Goal: Task Accomplishment & Management: Manage account settings

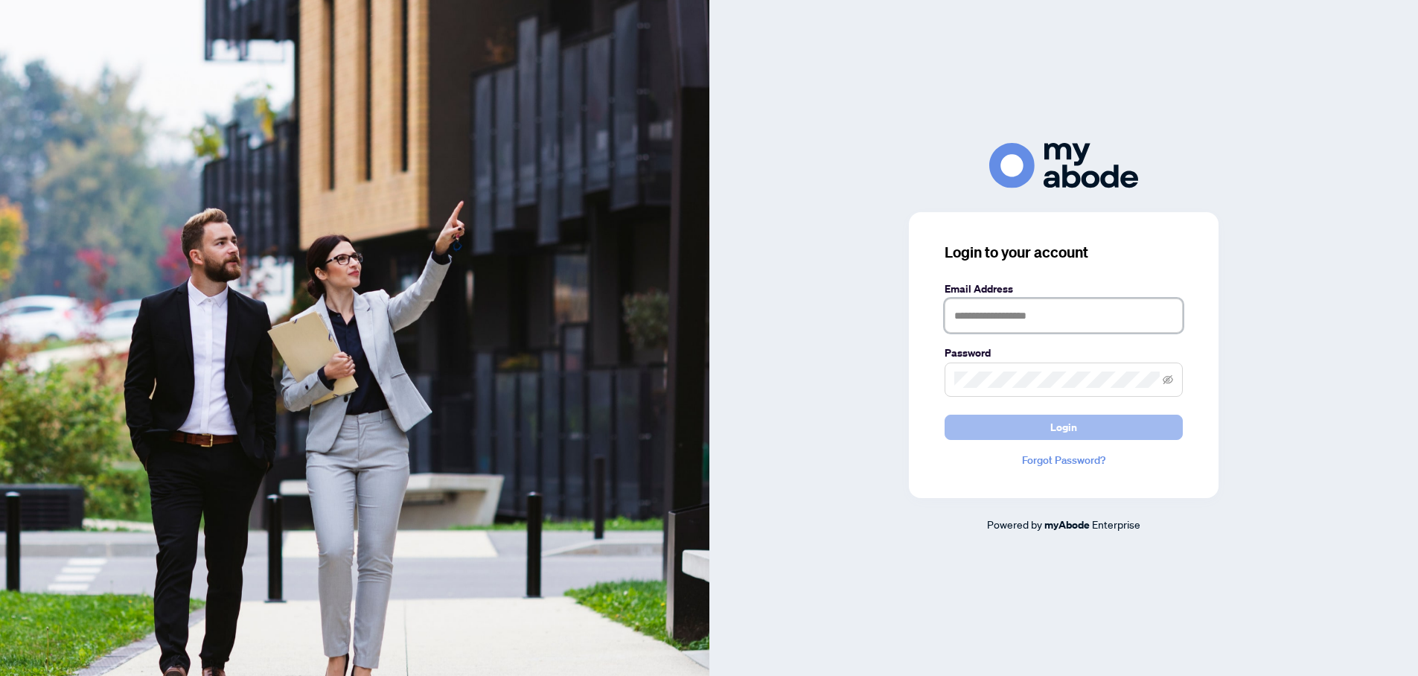
type input "**********"
click at [1064, 427] on span "Login" at bounding box center [1064, 427] width 27 height 24
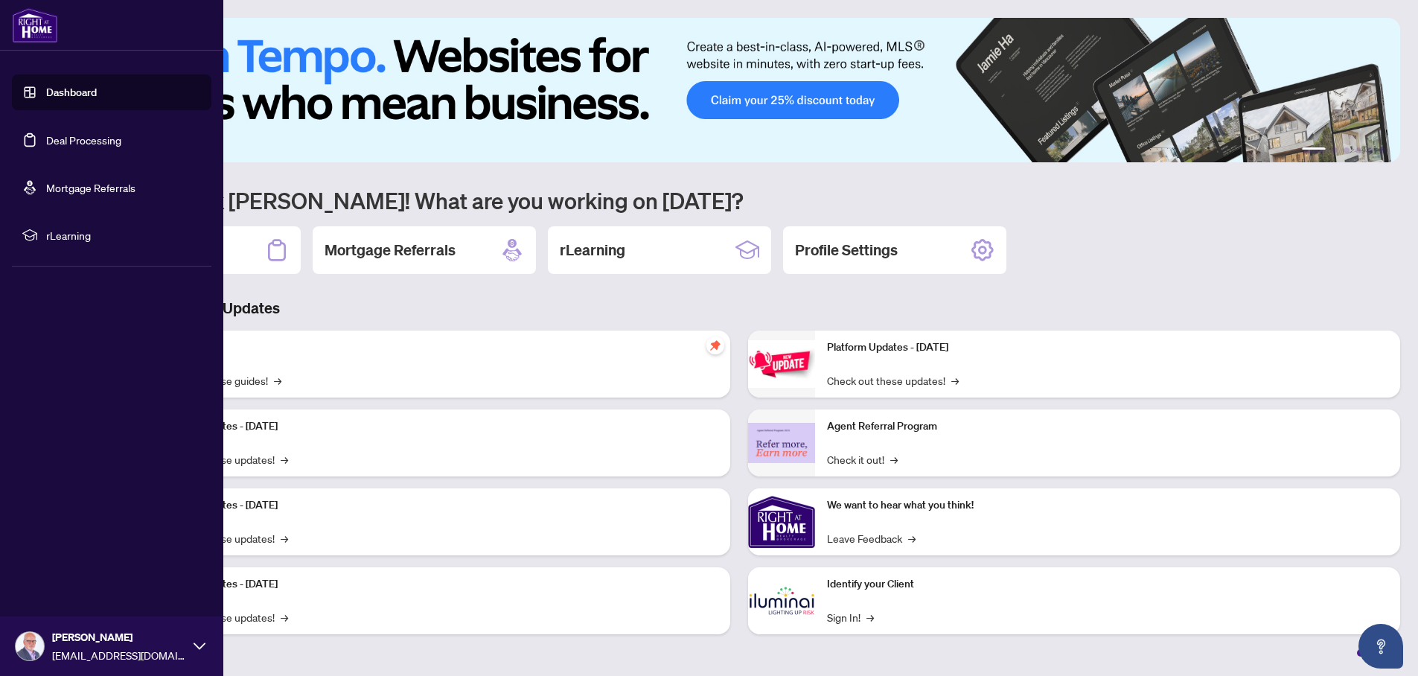
click at [46, 134] on link "Deal Processing" at bounding box center [83, 139] width 75 height 13
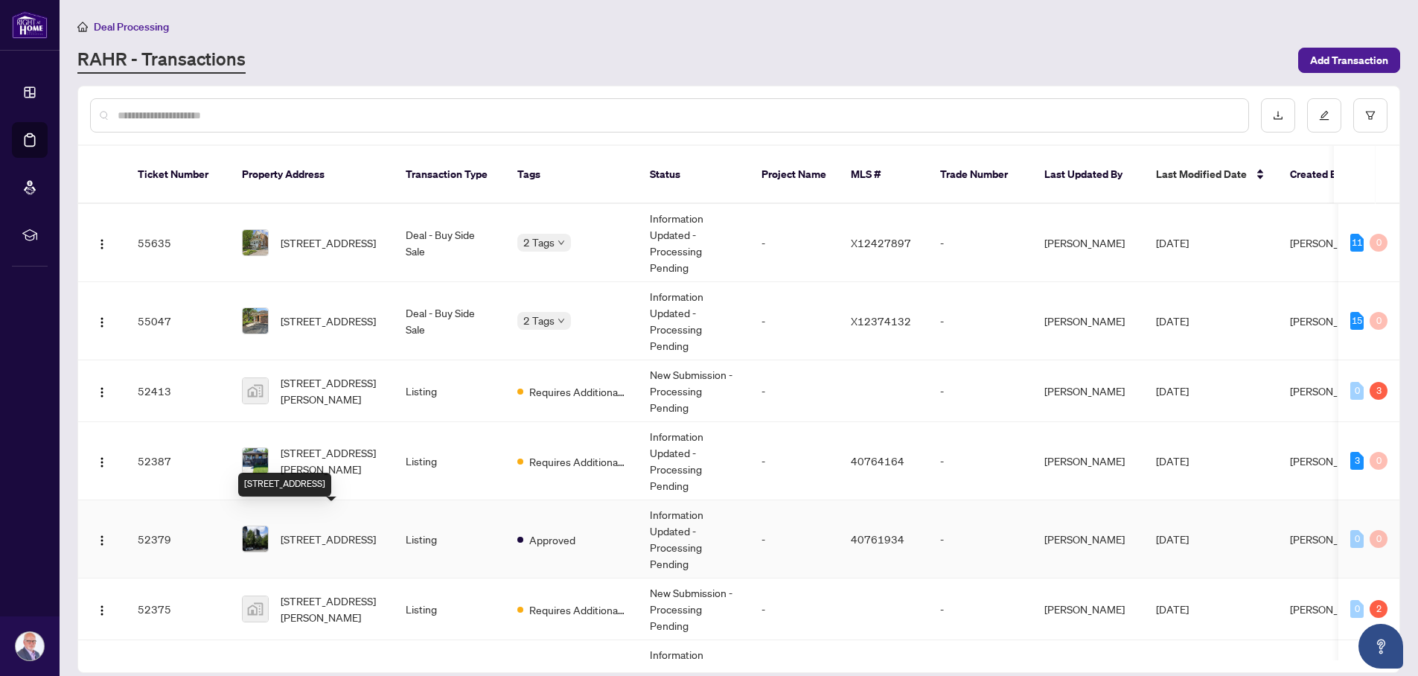
click at [352, 531] on span "[STREET_ADDRESS]" at bounding box center [328, 539] width 95 height 16
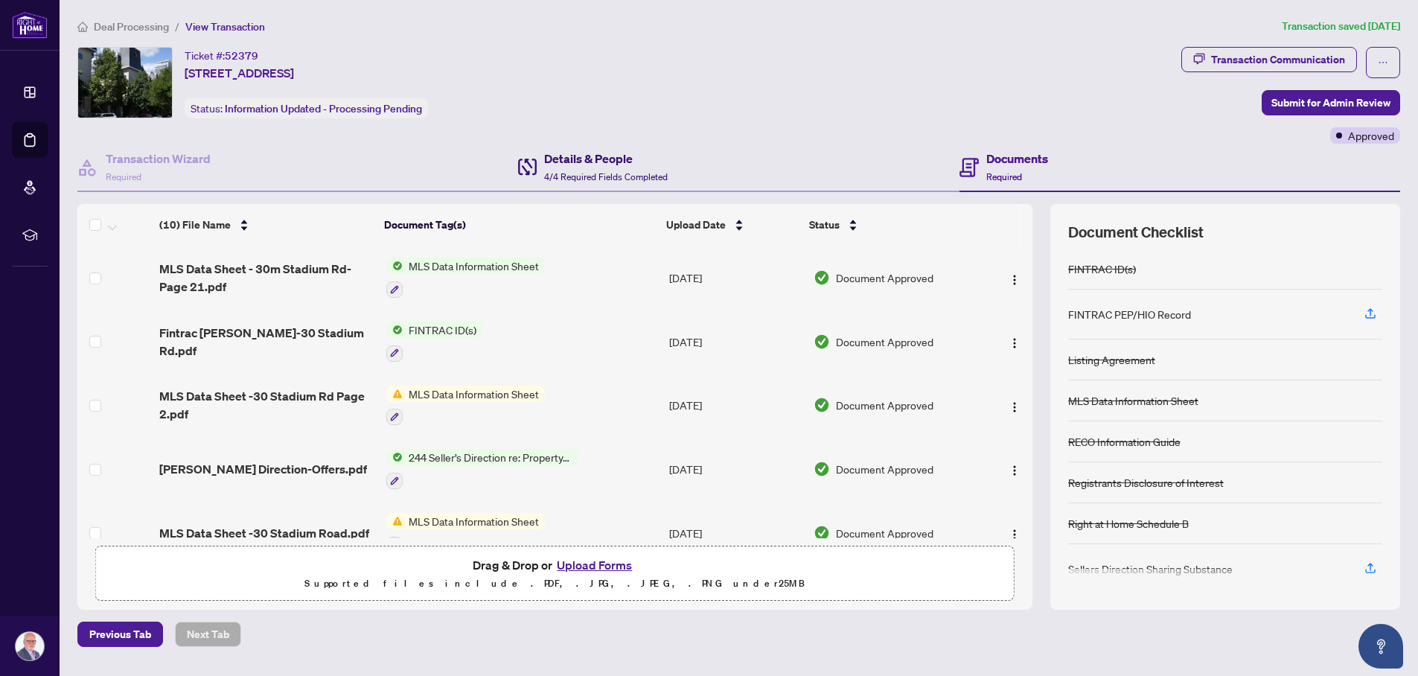
click at [590, 161] on h4 "Details & People" at bounding box center [606, 159] width 124 height 18
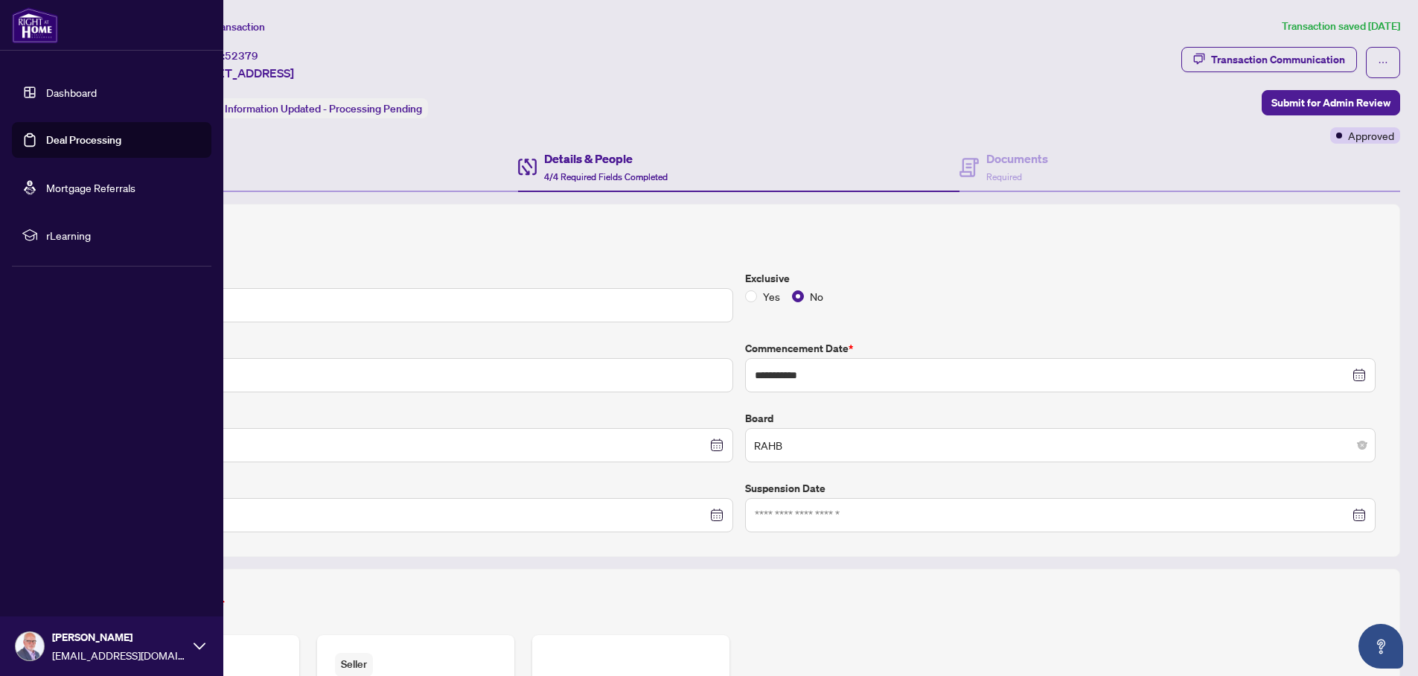
click at [54, 138] on link "Deal Processing" at bounding box center [83, 139] width 75 height 13
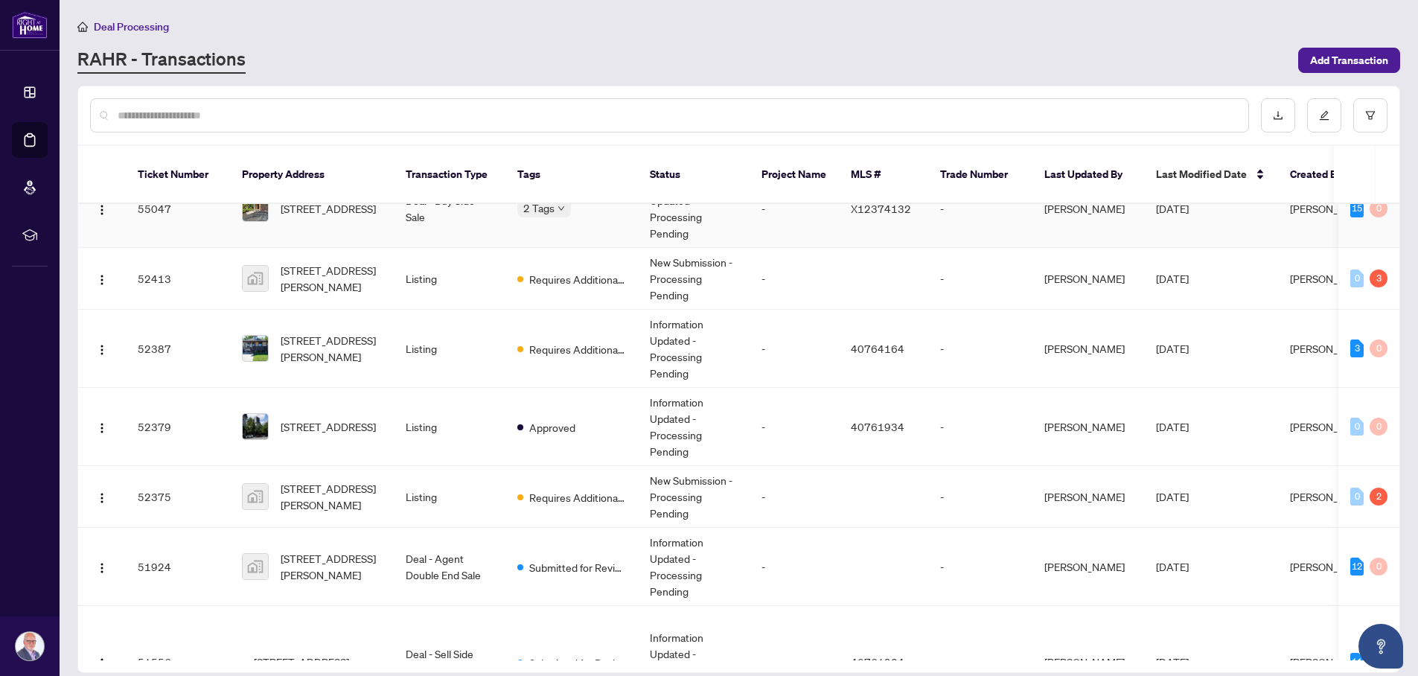
scroll to position [343, 0]
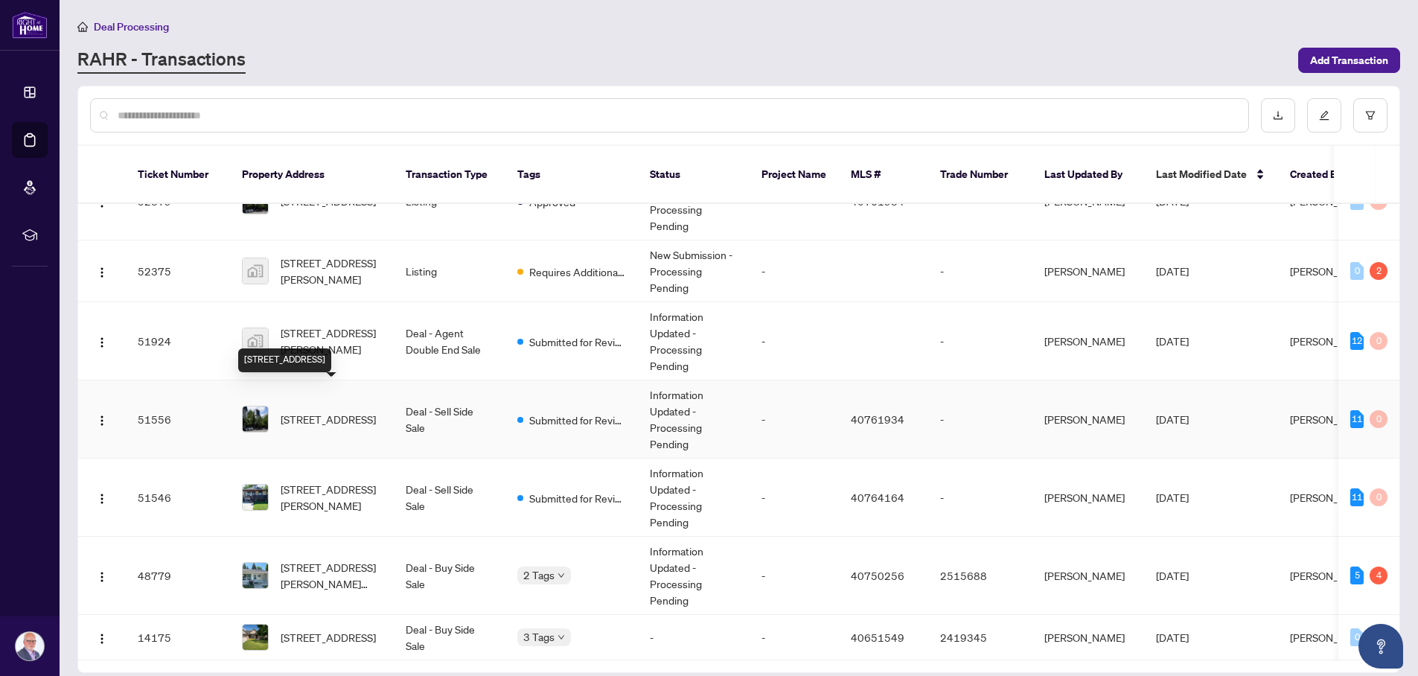
click at [340, 411] on span "250-30 Stadium Road, Toronto, ON M5V 3P4, Canada" at bounding box center [328, 419] width 95 height 16
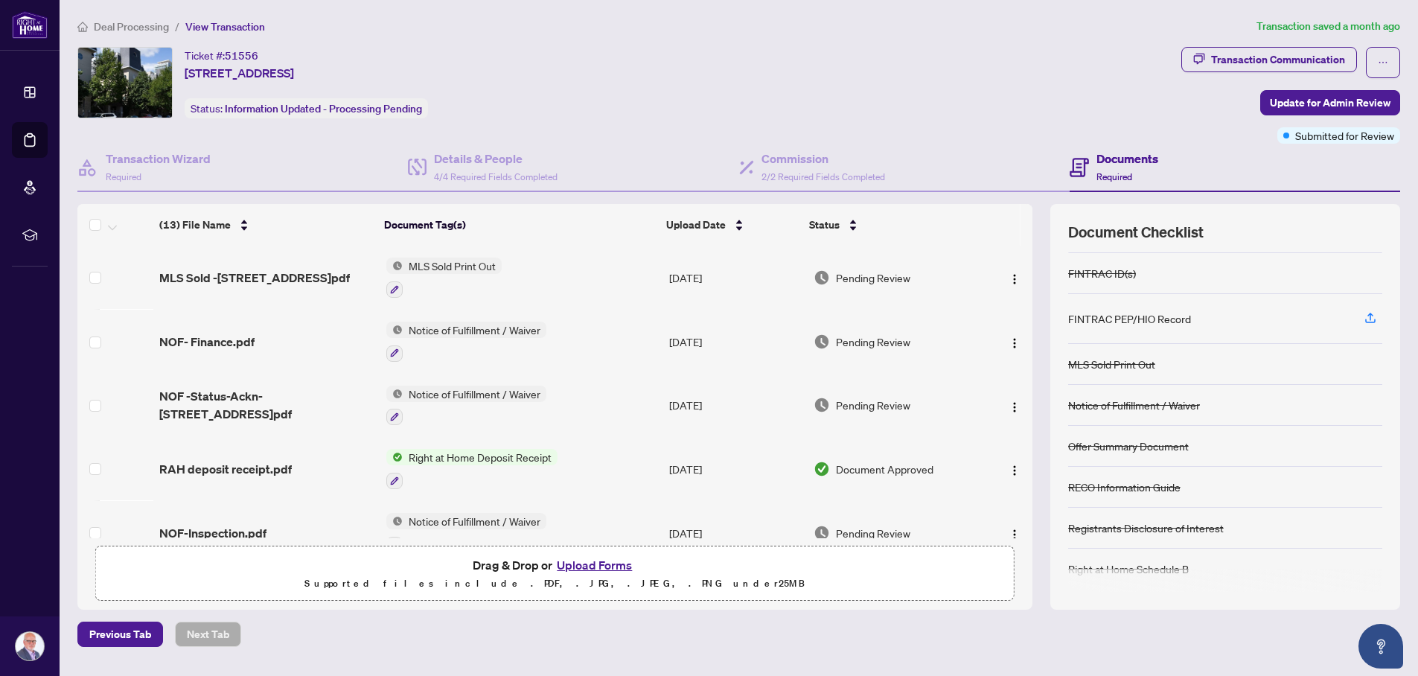
scroll to position [80, 0]
click at [449, 152] on h4 "Details & People" at bounding box center [496, 159] width 124 height 18
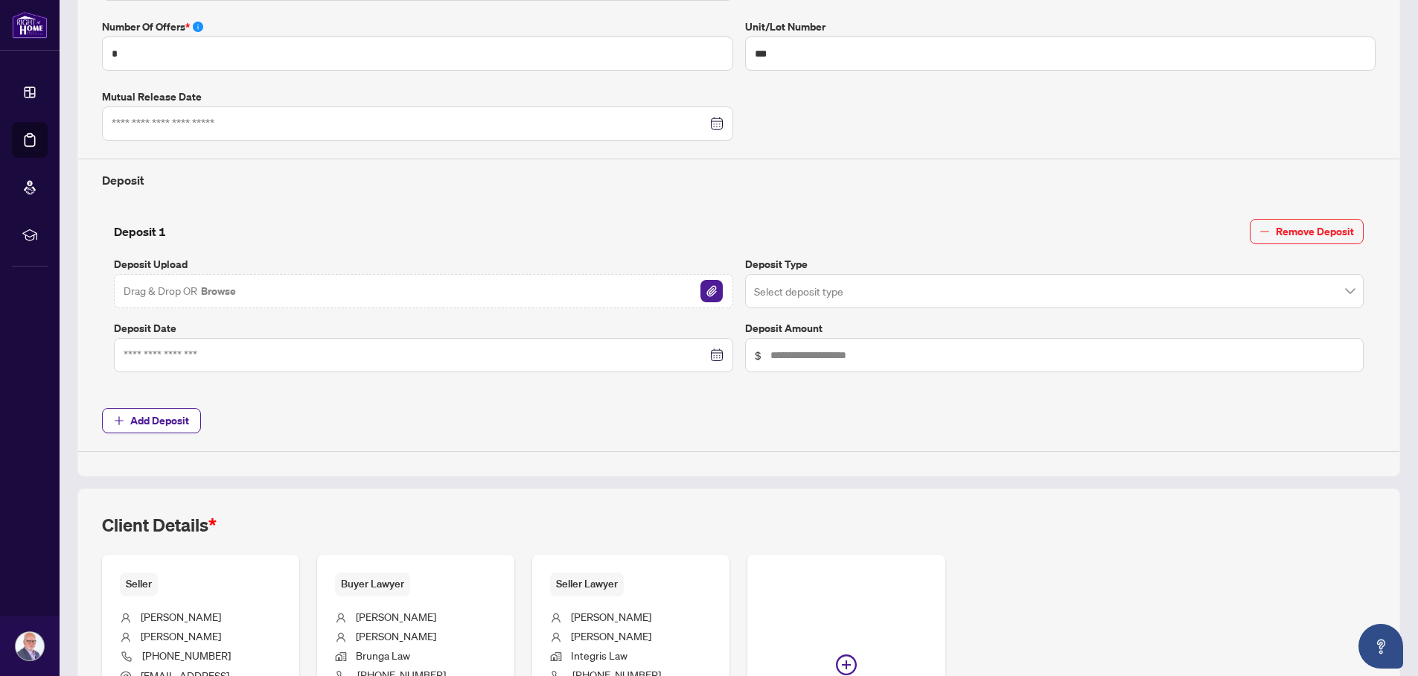
scroll to position [642, 0]
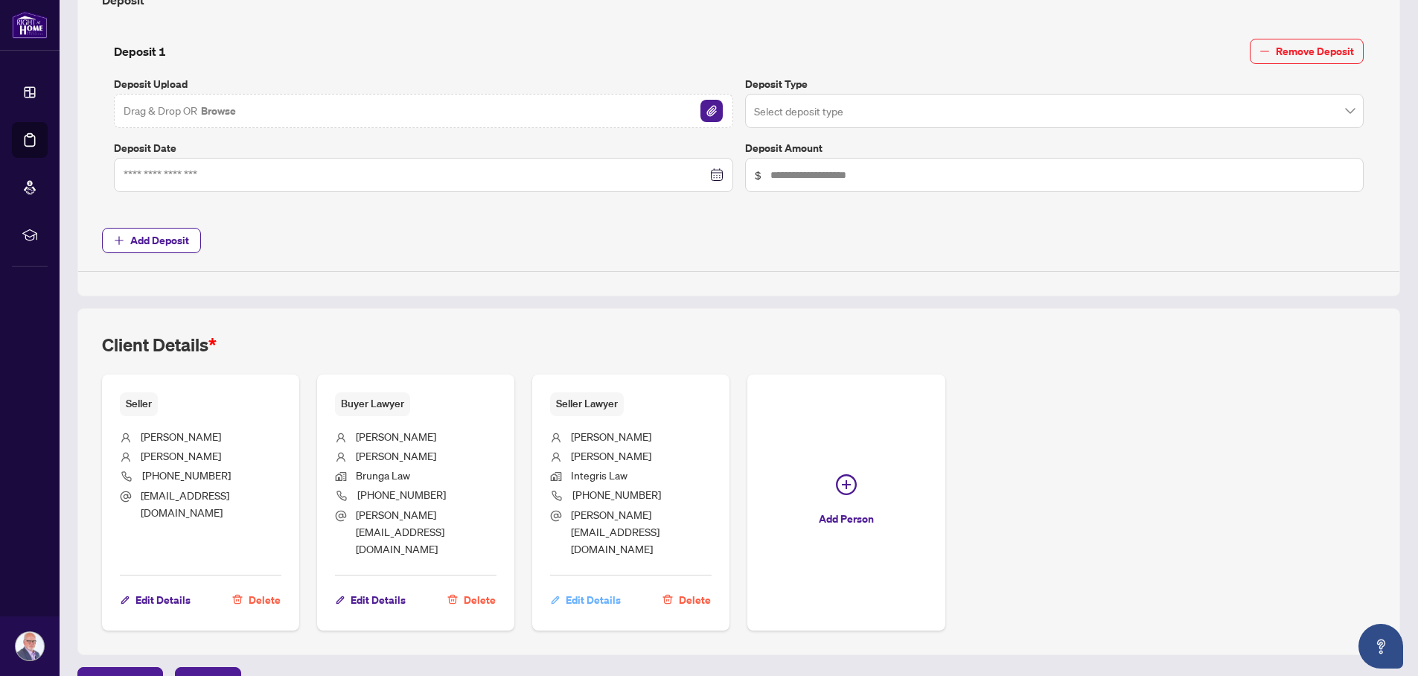
click at [594, 588] on span "Edit Details" at bounding box center [593, 600] width 55 height 24
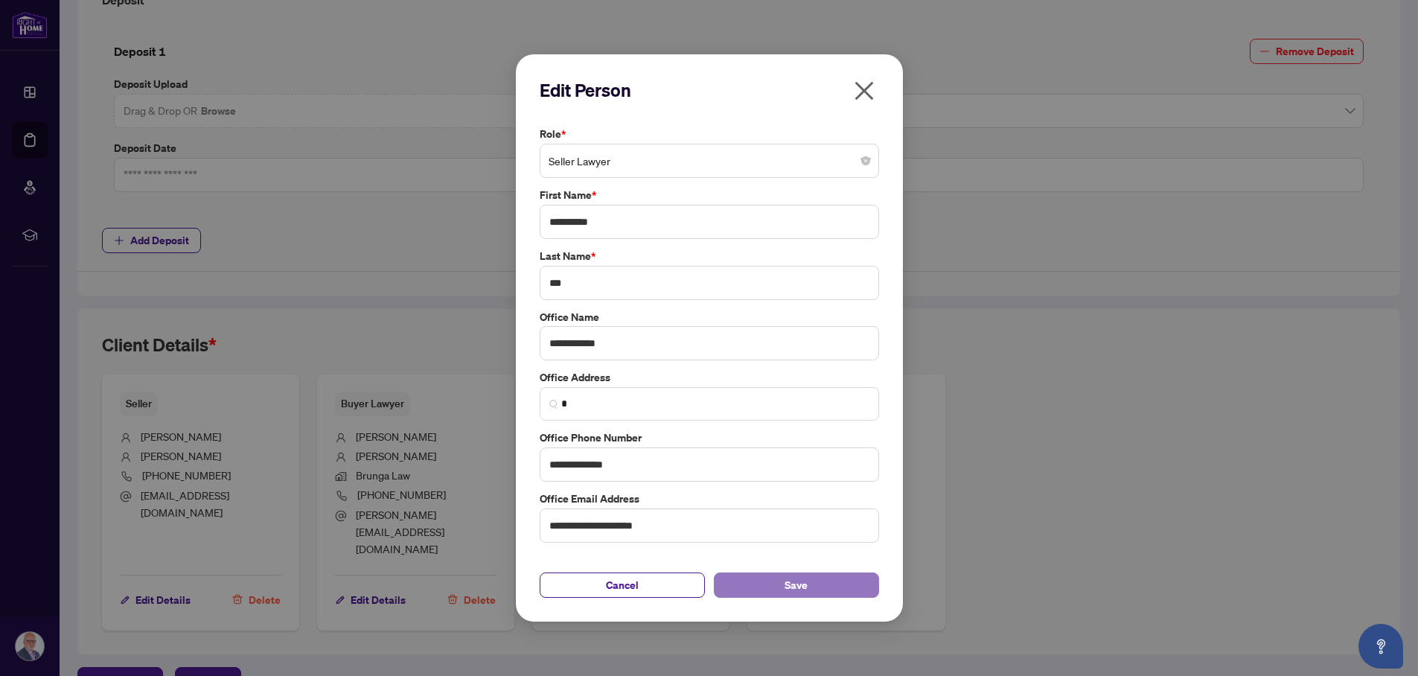
click at [795, 580] on span "Save" at bounding box center [796, 585] width 23 height 24
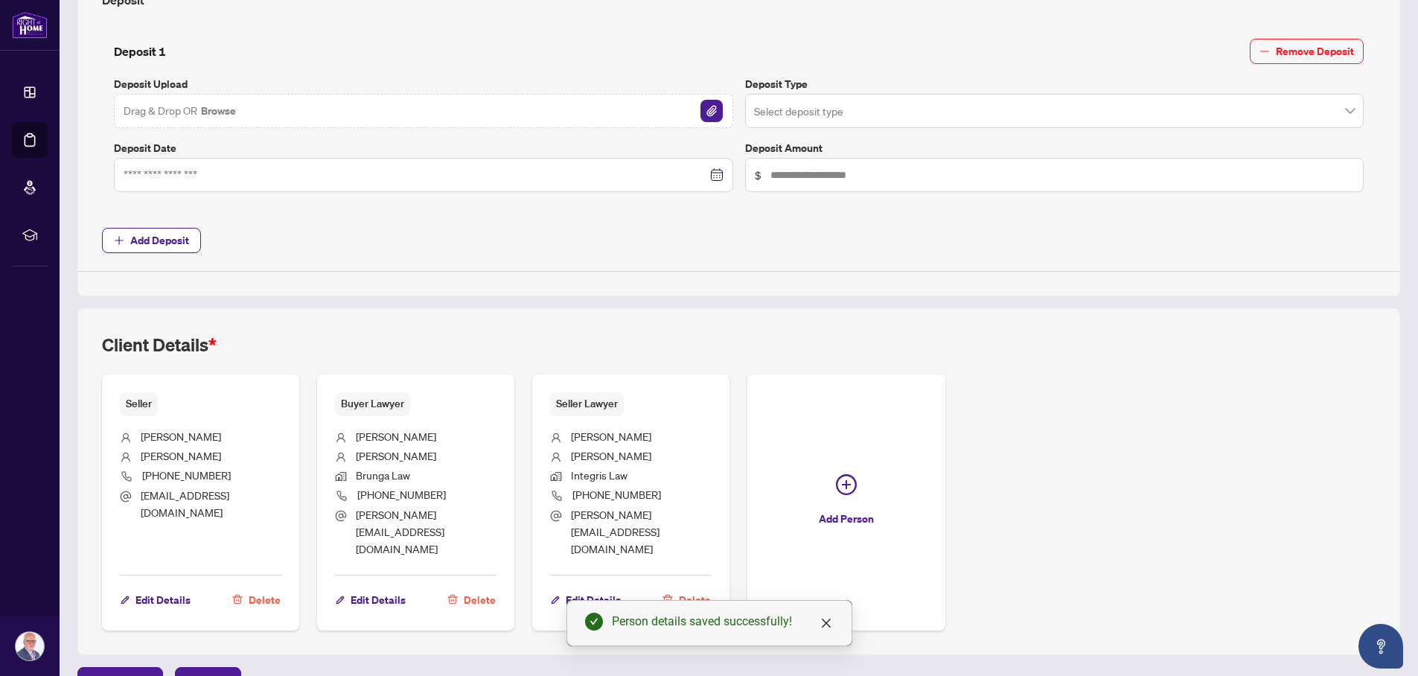
scroll to position [0, 0]
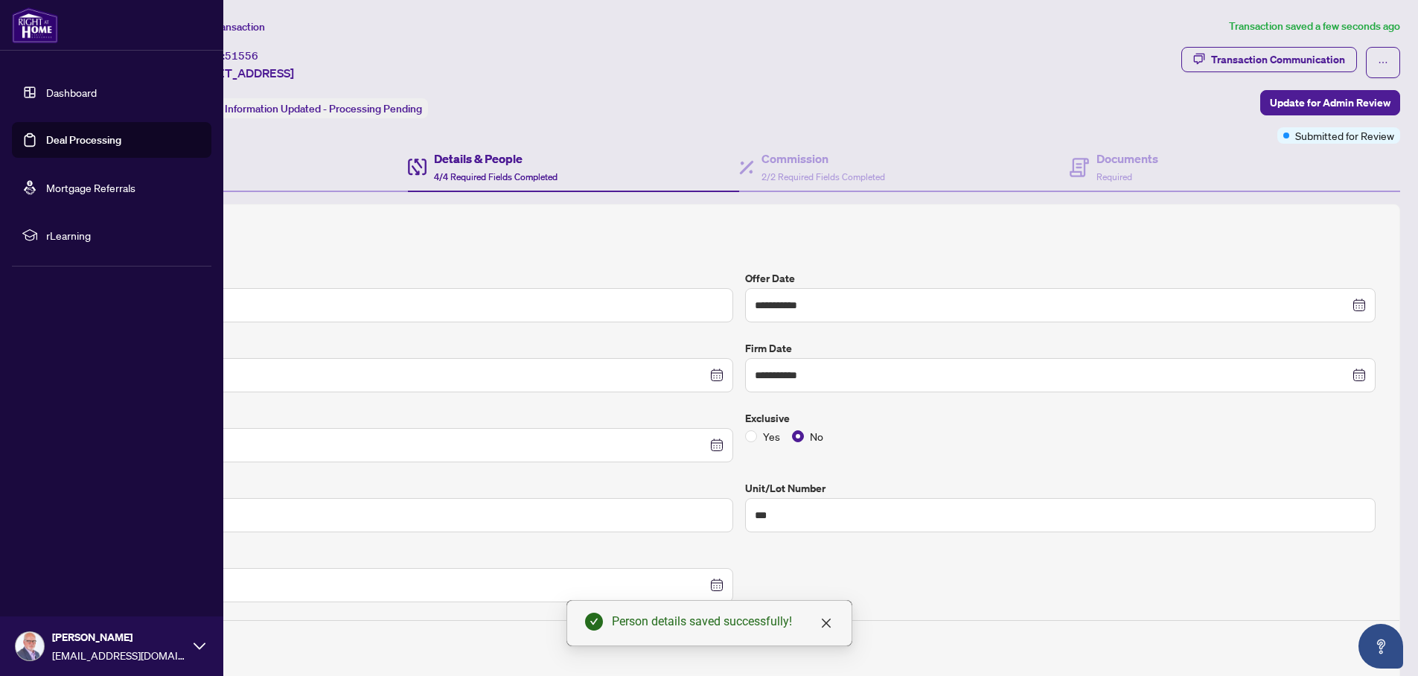
click at [28, 644] on img at bounding box center [30, 646] width 28 height 28
click at [58, 554] on span "Logout" at bounding box center [60, 558] width 34 height 24
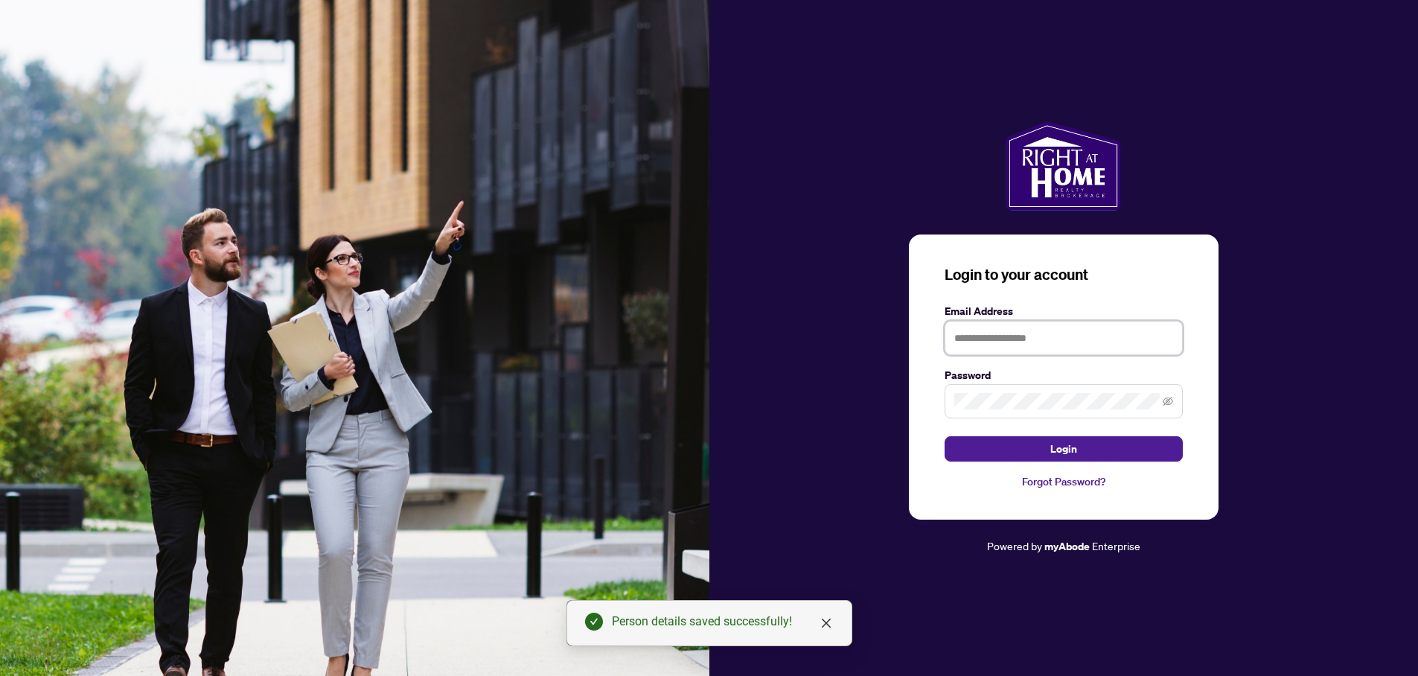
type input "**********"
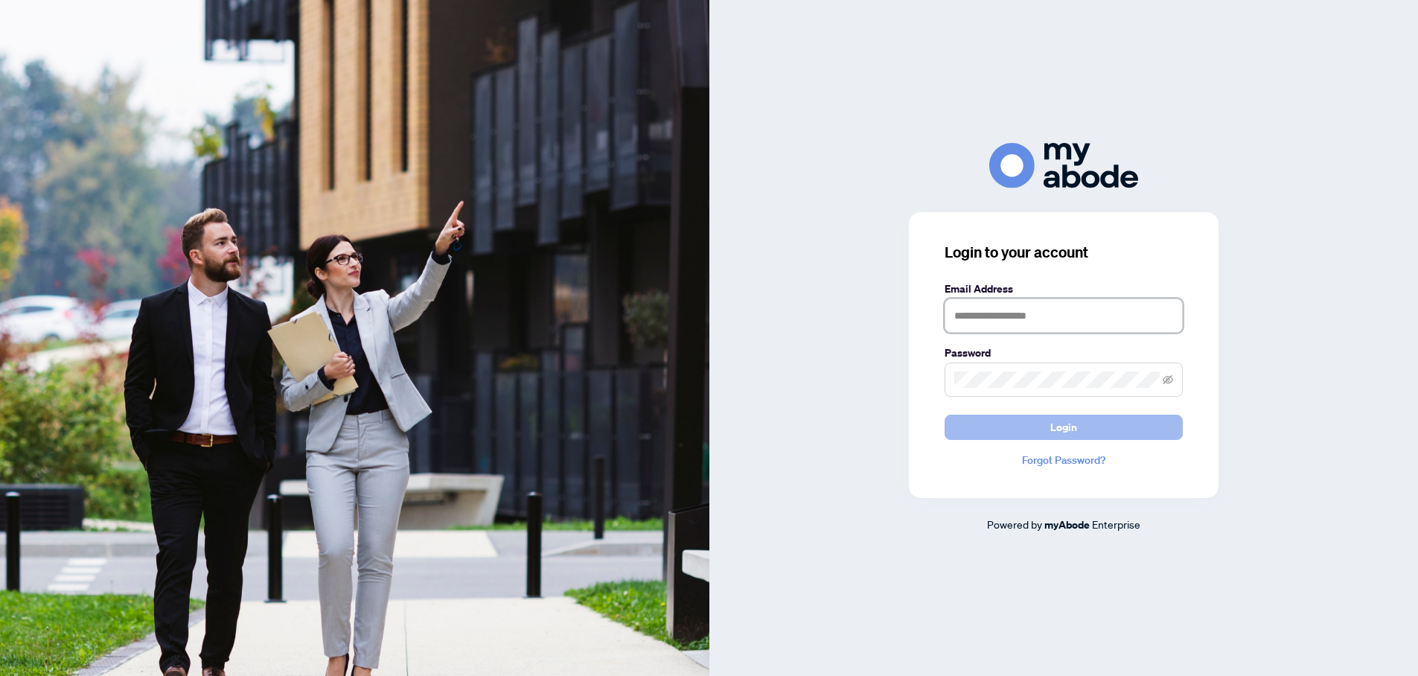
type input "**********"
click at [1054, 419] on span "Login" at bounding box center [1064, 427] width 27 height 24
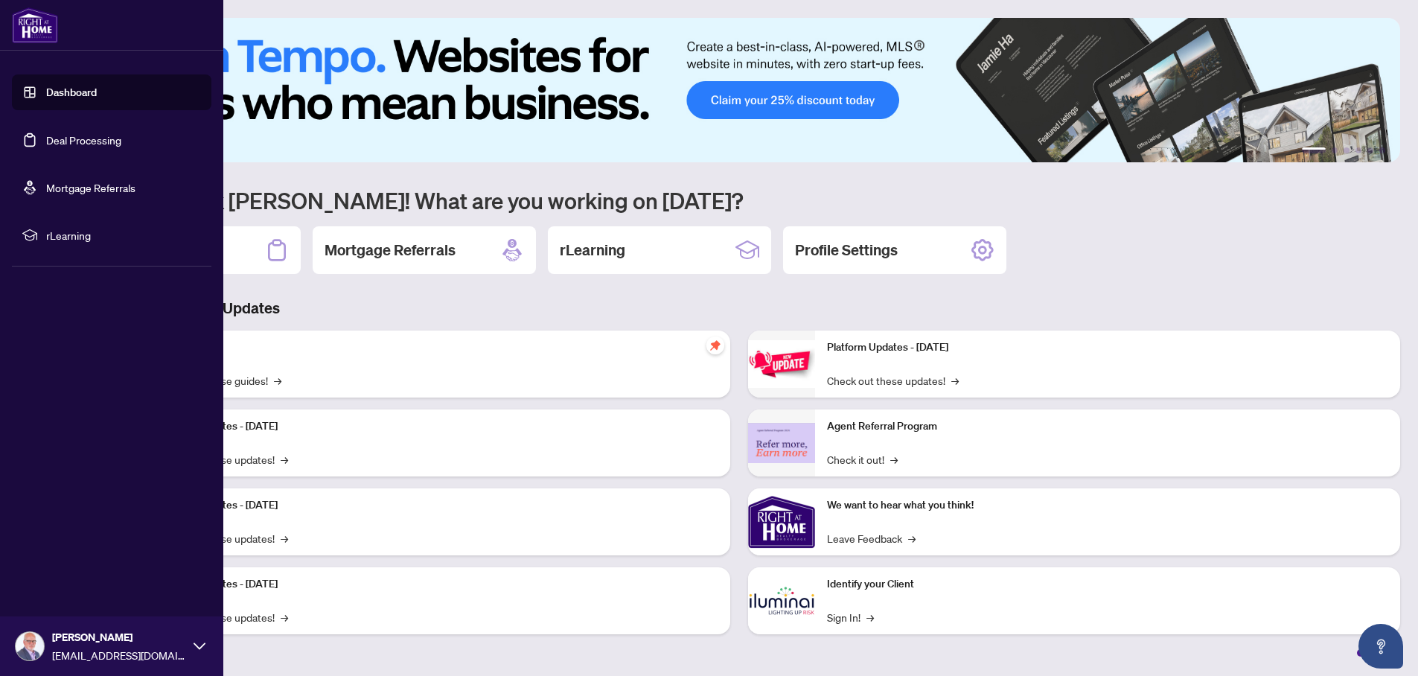
click at [67, 136] on link "Deal Processing" at bounding box center [83, 139] width 75 height 13
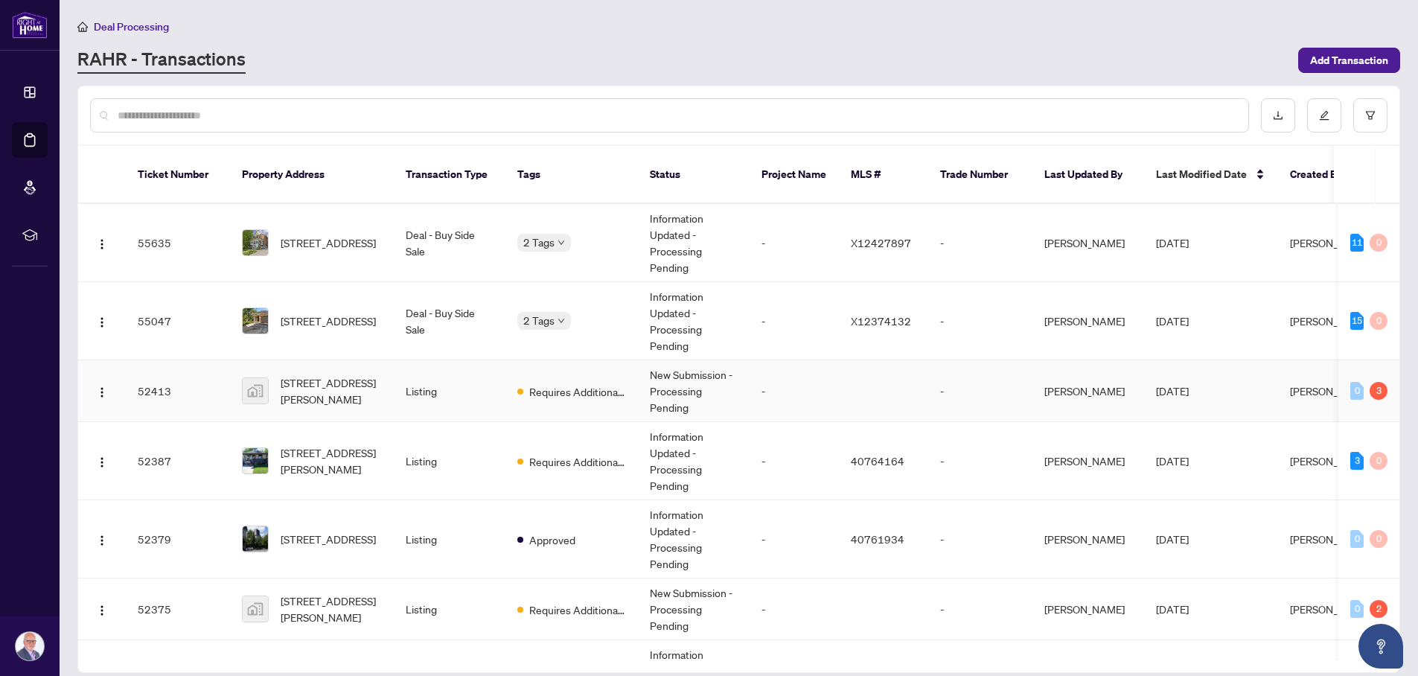
scroll to position [146, 0]
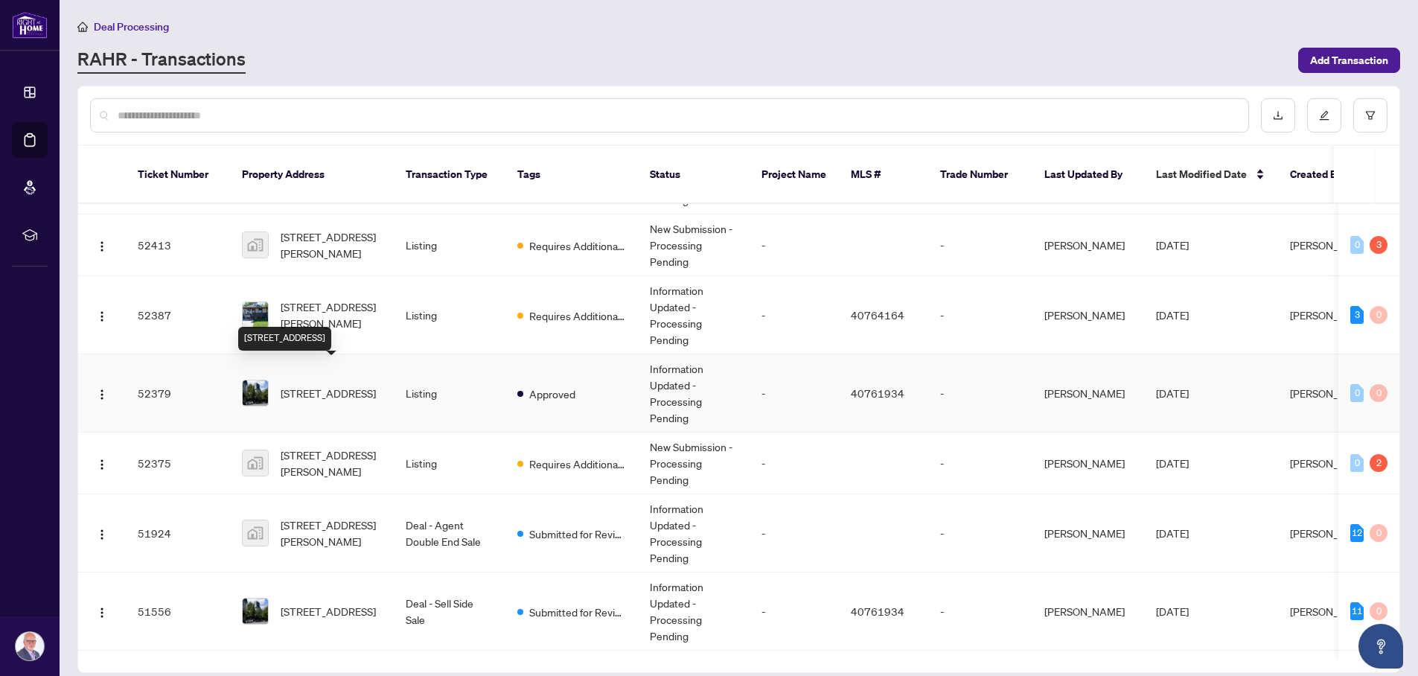
click at [327, 385] on span "250-30 Stadium Road, Toronto, ON M5V 3P4, Canada" at bounding box center [328, 393] width 95 height 16
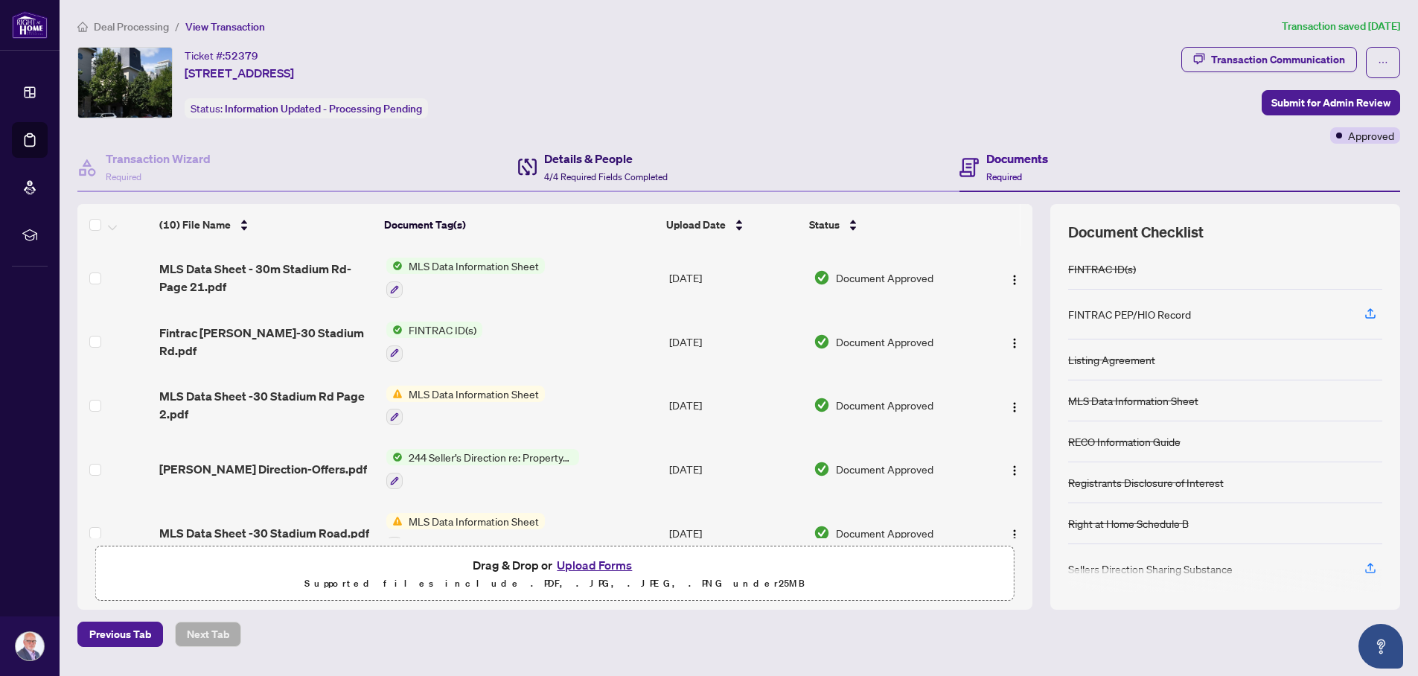
click at [582, 165] on h4 "Details & People" at bounding box center [606, 159] width 124 height 18
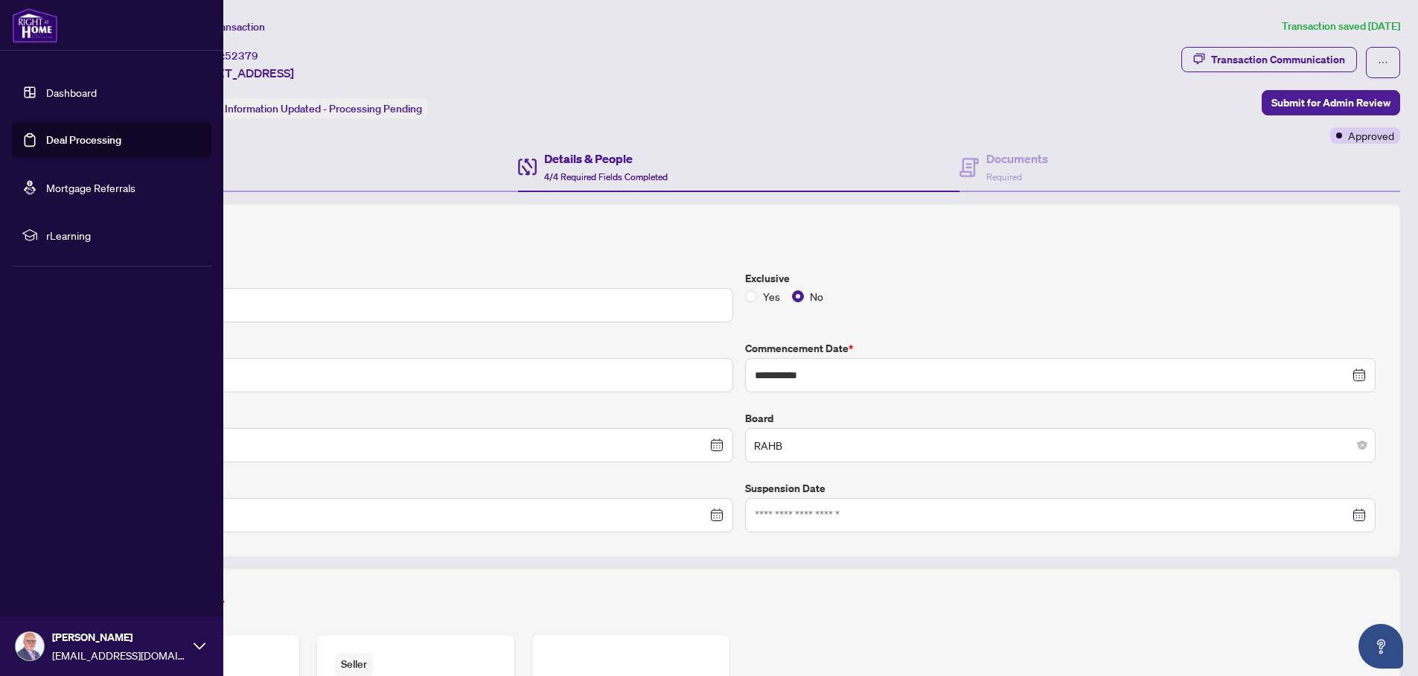
click at [71, 141] on link "Deal Processing" at bounding box center [83, 139] width 75 height 13
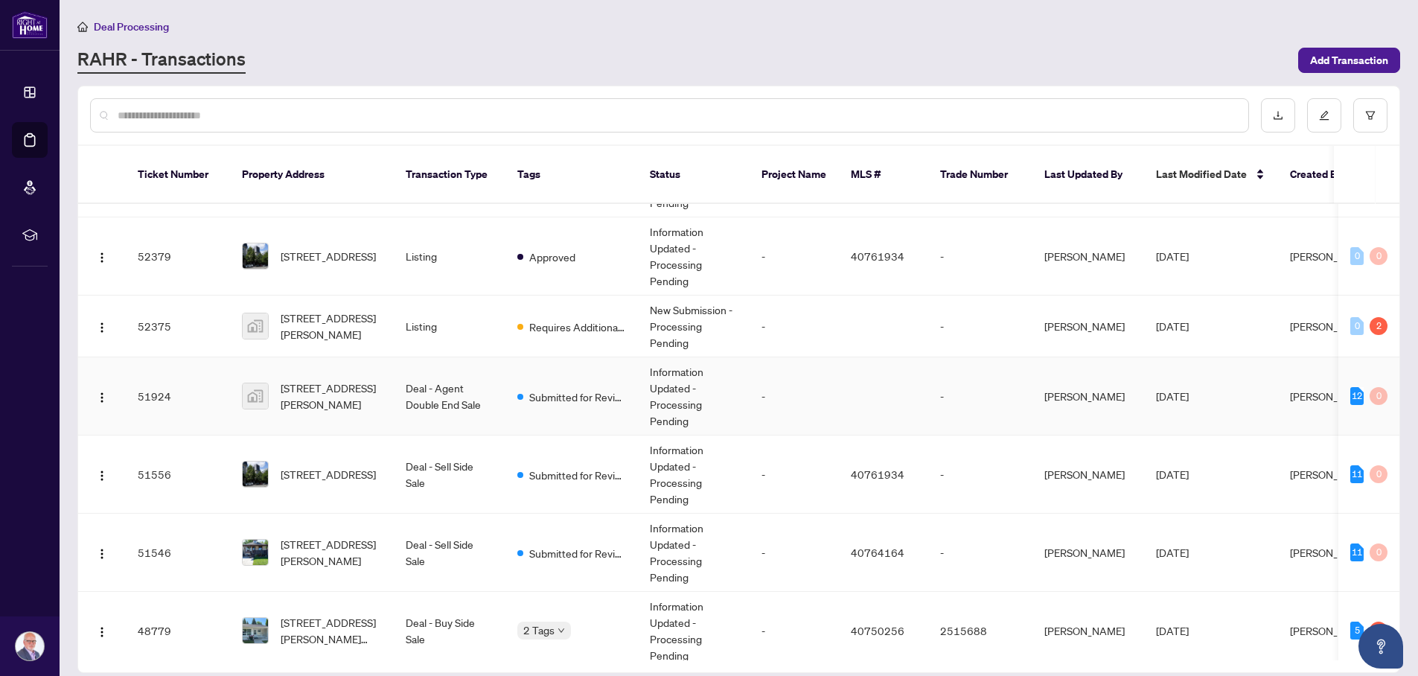
scroll to position [292, 0]
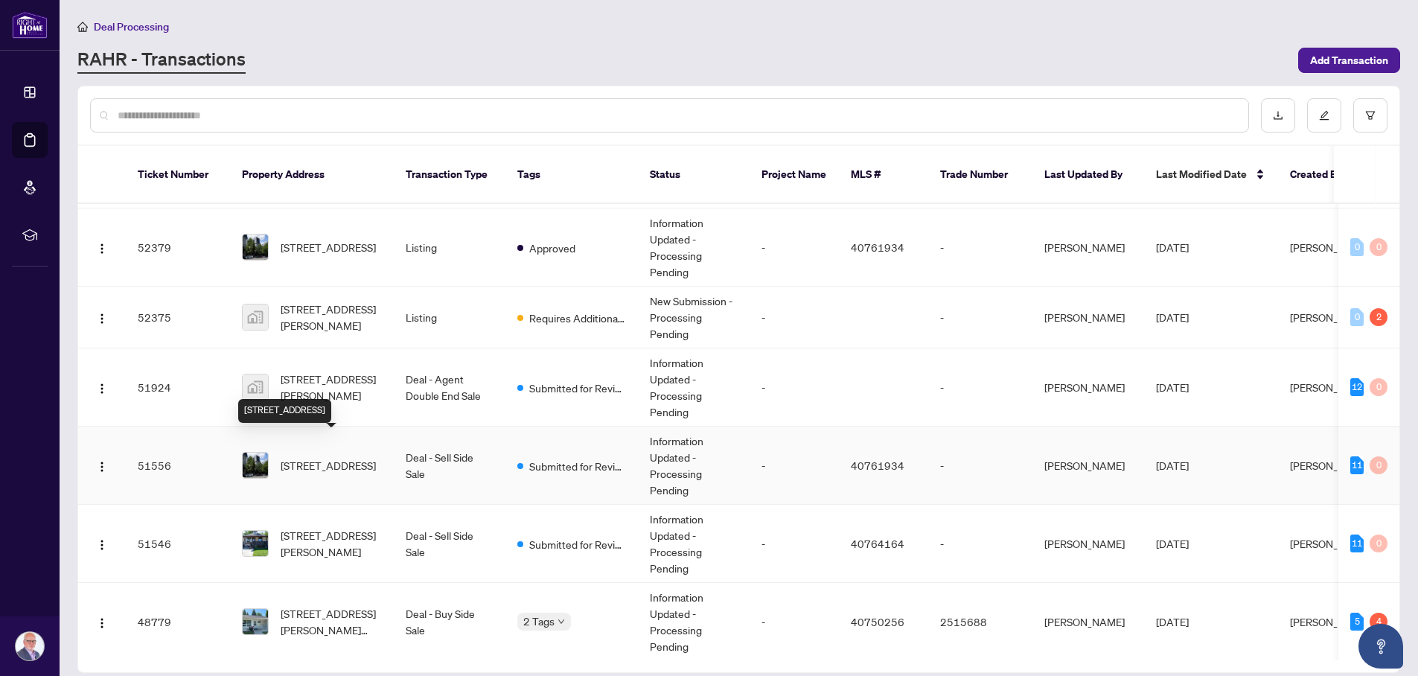
click at [313, 457] on span "250-30 Stadium Road, Toronto, ON M5V 3P4, Canada" at bounding box center [328, 465] width 95 height 16
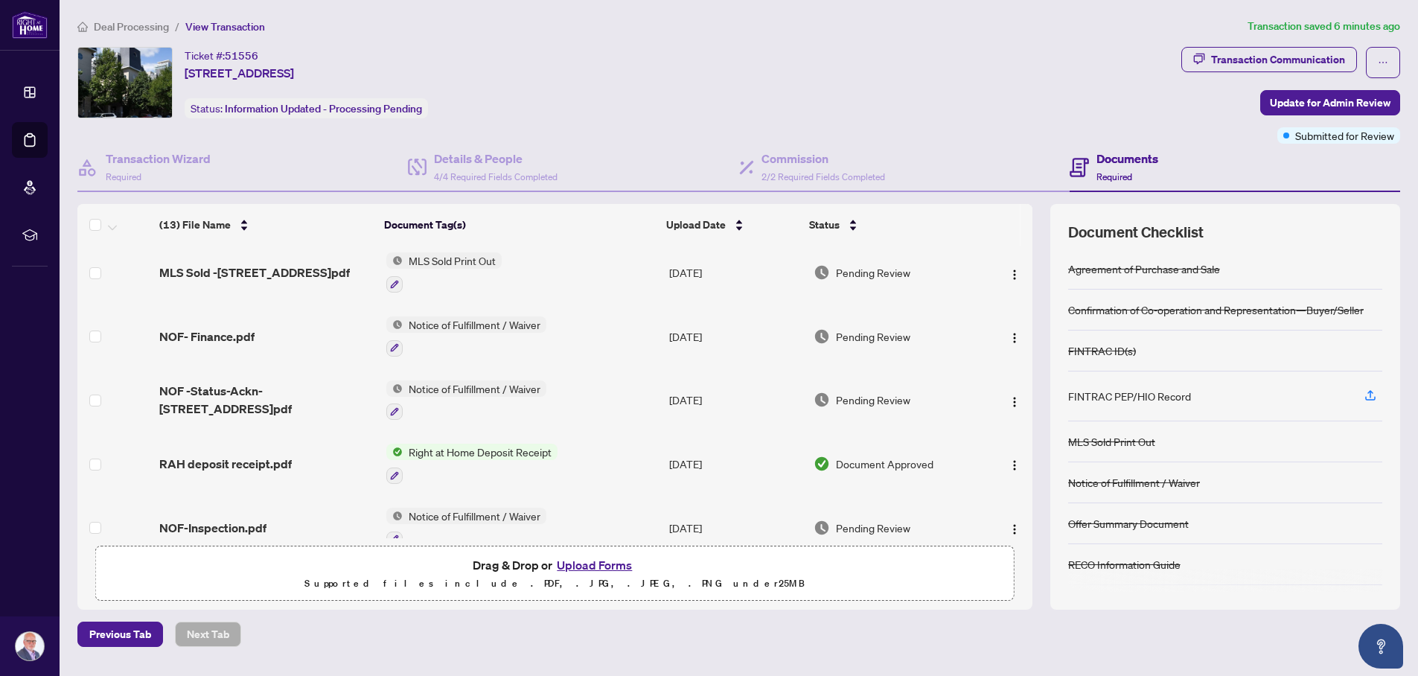
scroll to position [6, 0]
click at [480, 159] on h4 "Details & People" at bounding box center [496, 159] width 124 height 18
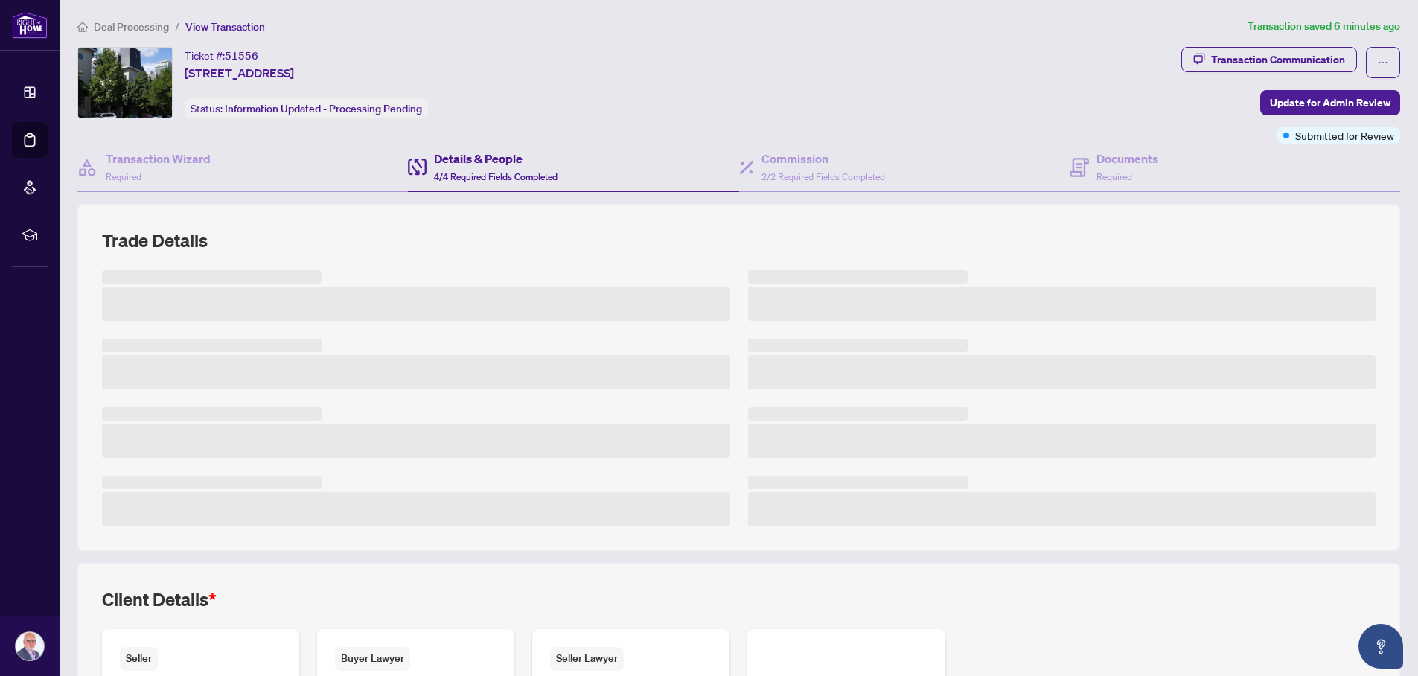
scroll to position [255, 0]
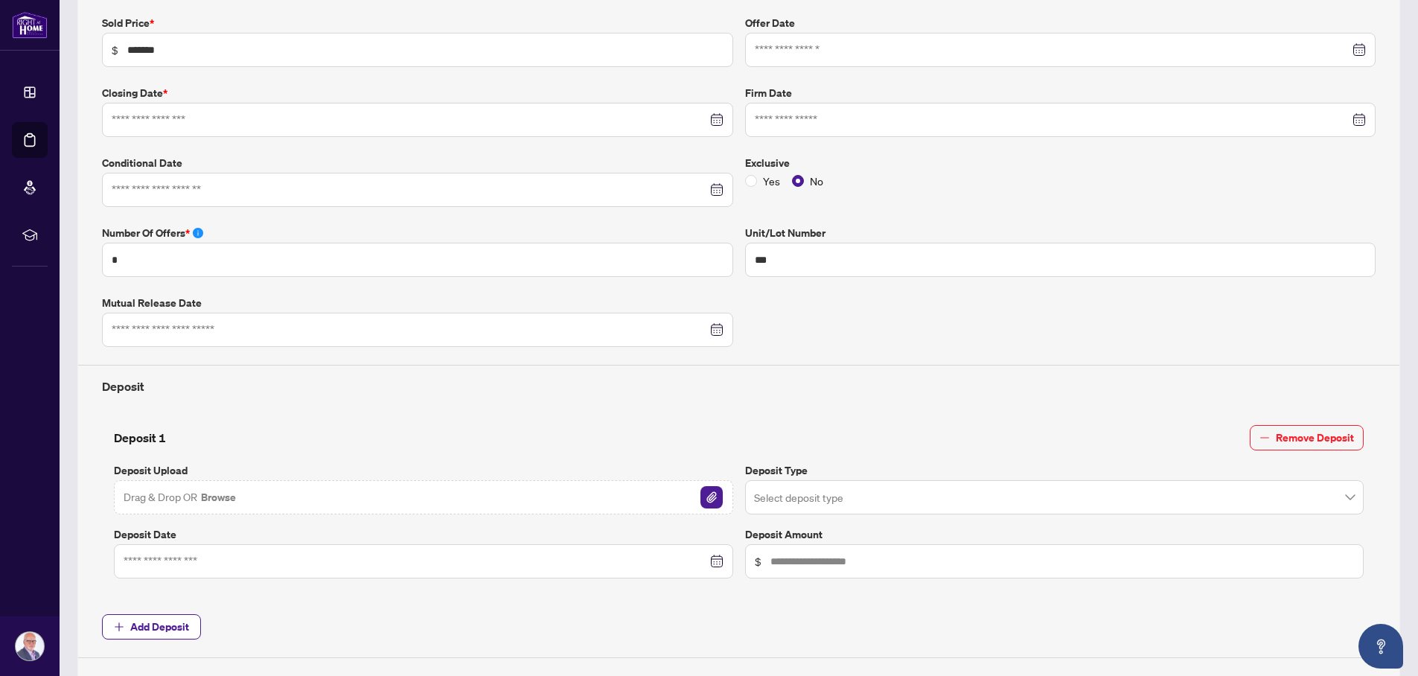
type input "**********"
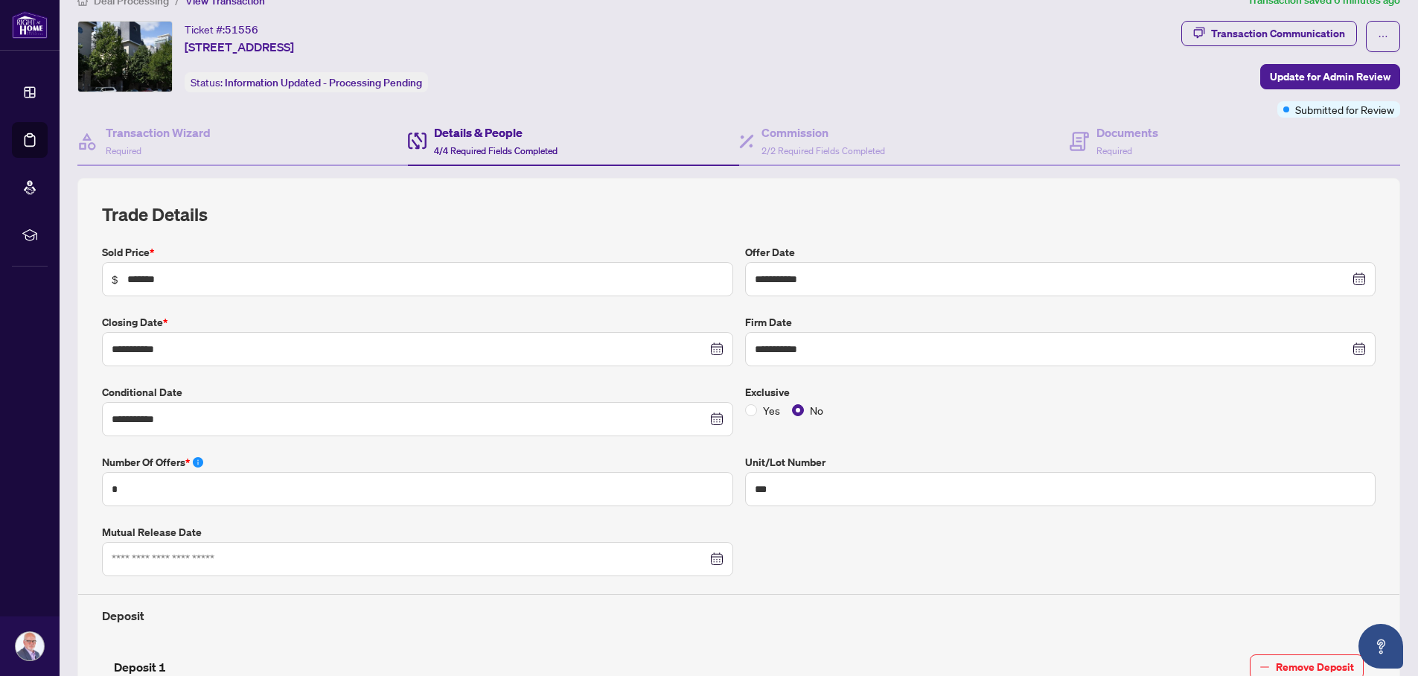
scroll to position [0, 0]
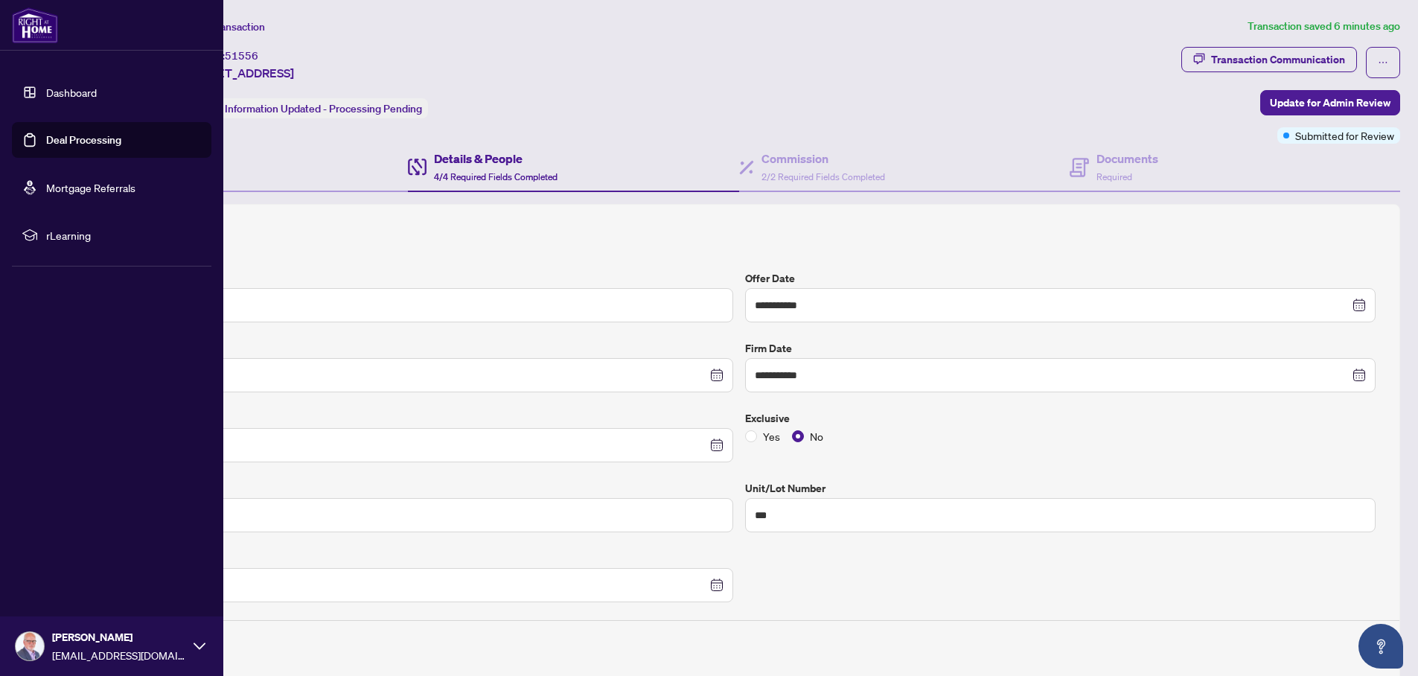
click at [36, 645] on img at bounding box center [30, 646] width 28 height 28
click at [69, 555] on span "Logout" at bounding box center [60, 558] width 34 height 24
